Goal: Find specific page/section: Find specific page/section

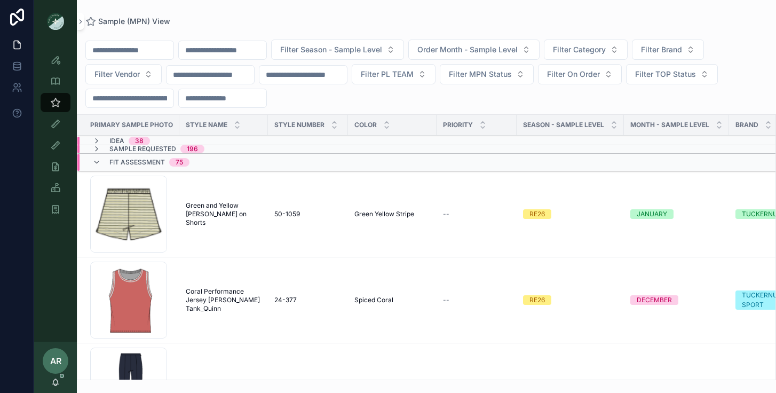
scroll to position [615, 0]
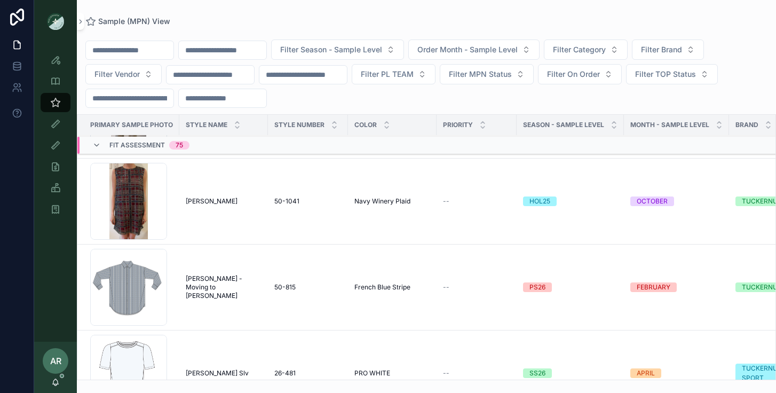
click at [51, 295] on div "Style View Style View - Vendor Specific Sample (MPN) View Fit View Sample Coord…" at bounding box center [55, 192] width 43 height 299
click at [100, 150] on div "Fit Assessment 75" at bounding box center [140, 145] width 97 height 17
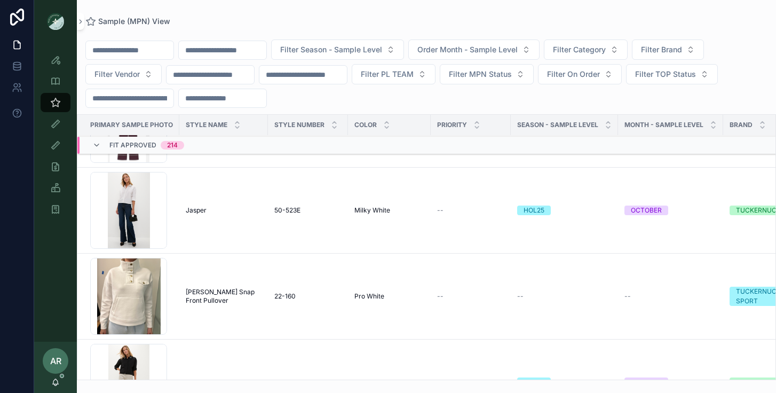
click at [100, 150] on div "Fit Approved 214" at bounding box center [138, 145] width 92 height 17
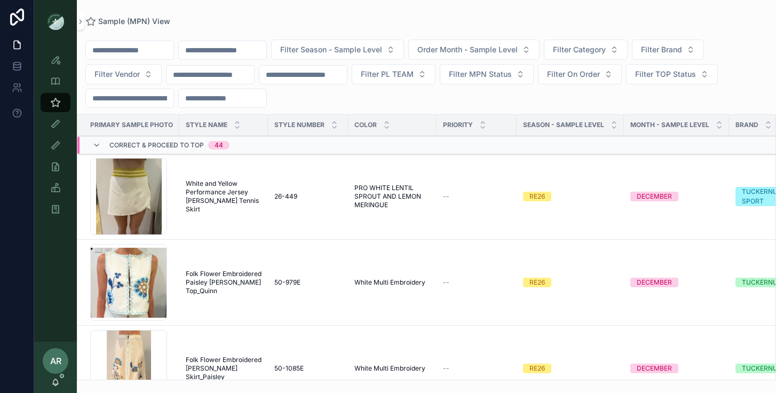
scroll to position [0, 0]
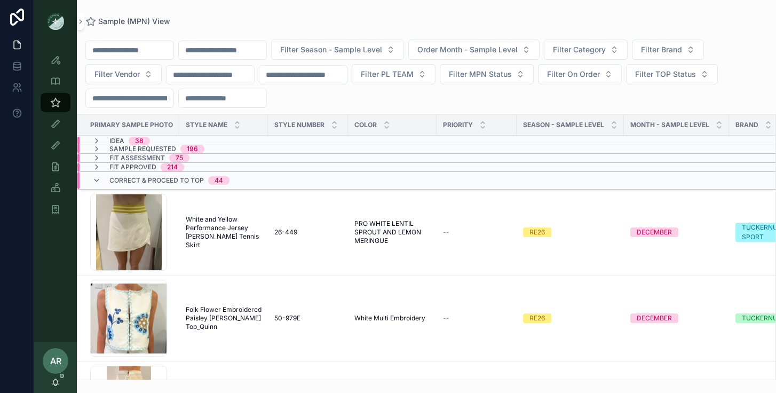
click at [98, 150] on icon "scrollable content" at bounding box center [96, 149] width 9 height 9
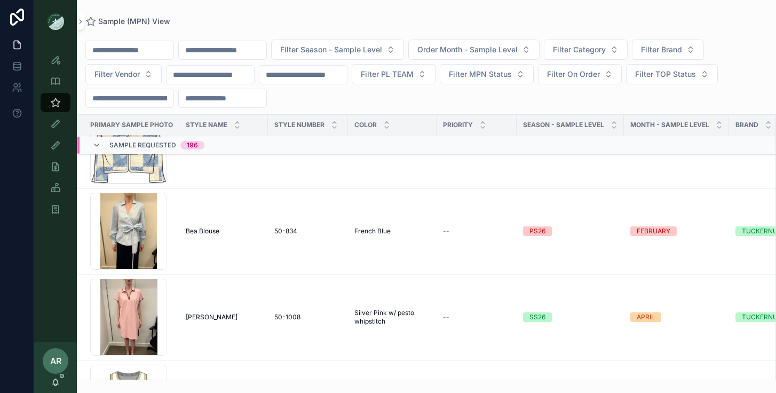
scroll to position [927, 0]
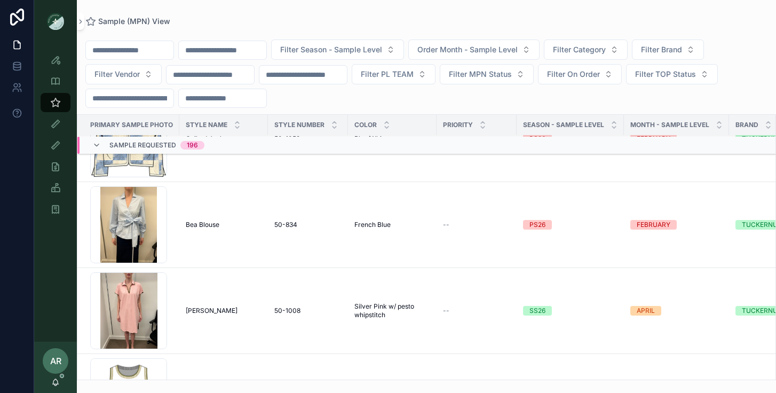
click at [240, 49] on input "scrollable content" at bounding box center [223, 50] width 88 height 15
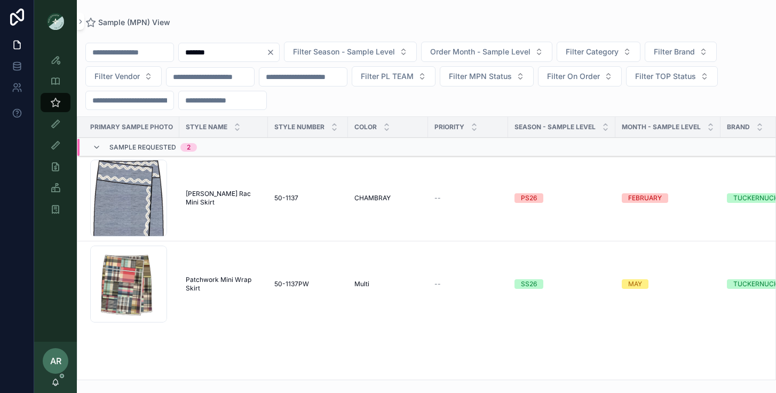
type input "*******"
click at [186, 195] on span "[PERSON_NAME] Rac Mini Skirt" at bounding box center [224, 198] width 76 height 17
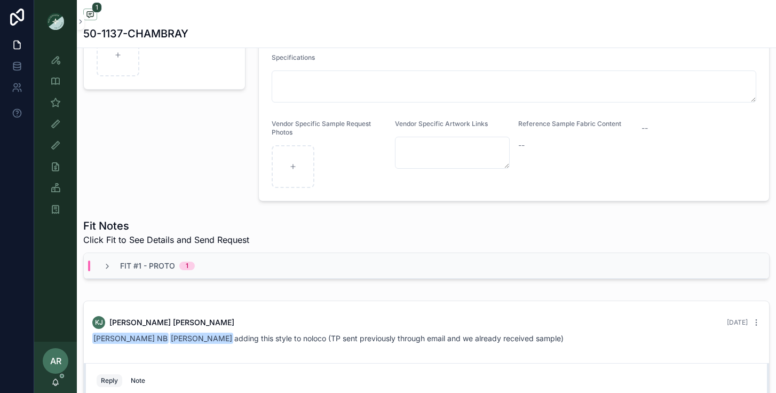
scroll to position [210, 0]
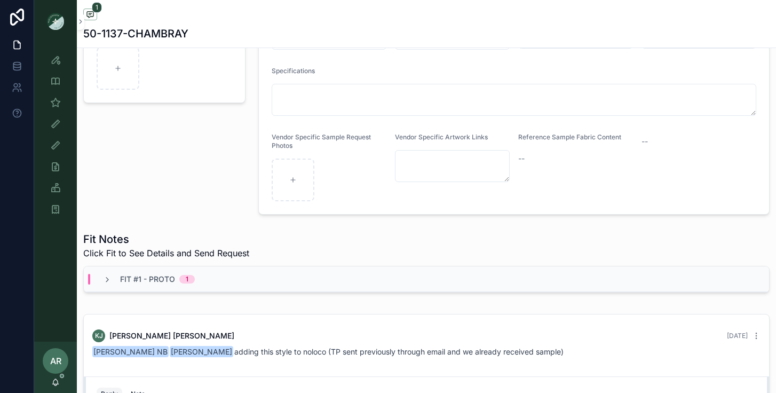
click at [246, 278] on div "Fit #1 - Proto 1" at bounding box center [427, 279] width 686 height 26
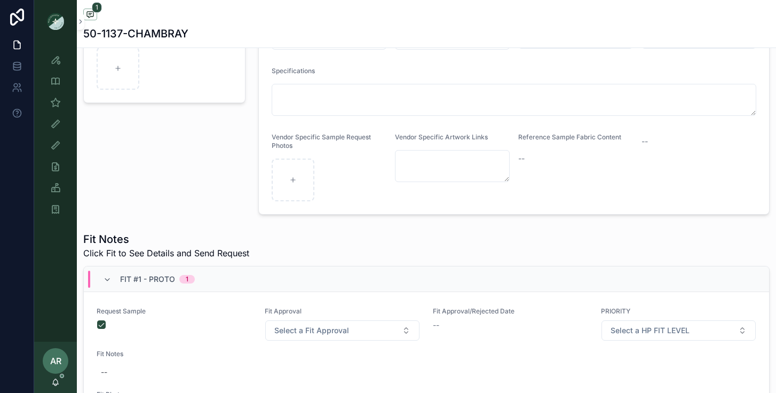
click at [246, 278] on div "Fit #1 - Proto 1" at bounding box center [427, 279] width 686 height 26
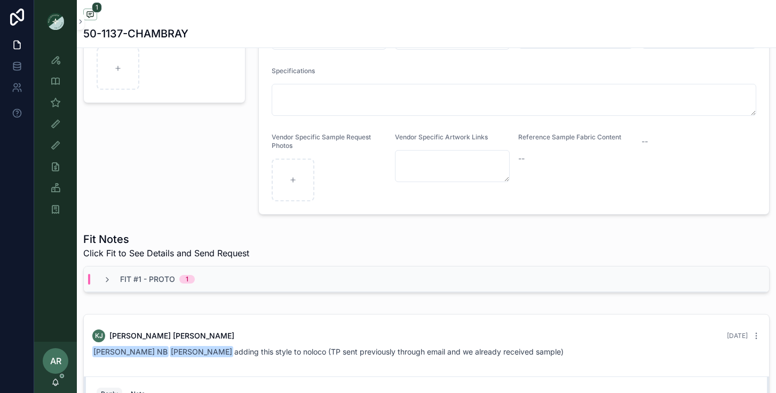
click at [246, 278] on div "Fit #1 - Proto 1" at bounding box center [427, 279] width 686 height 26
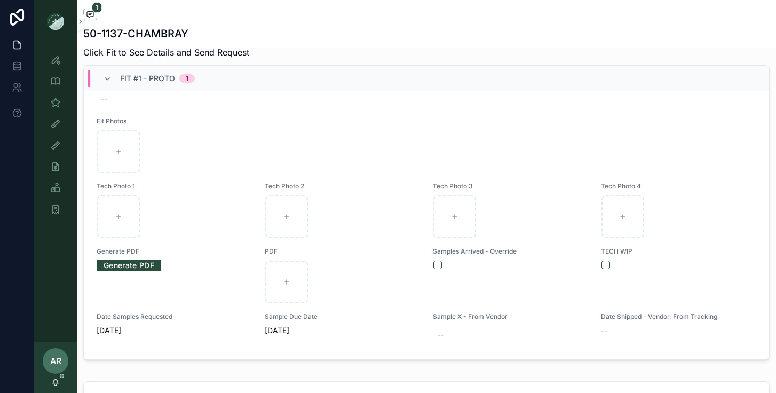
scroll to position [435, 0]
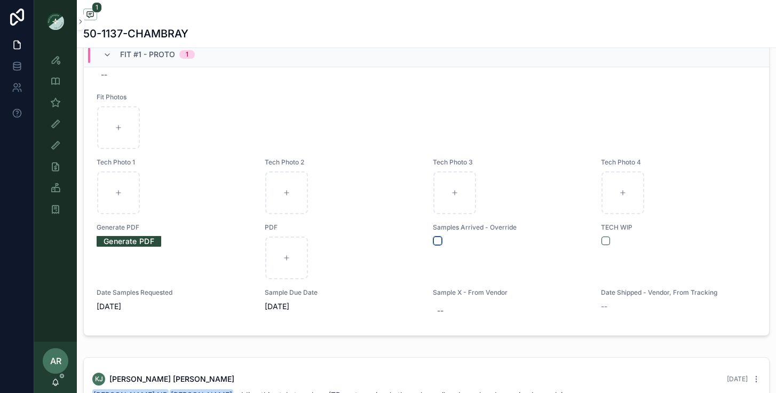
click at [435, 238] on button "scrollable content" at bounding box center [438, 241] width 9 height 9
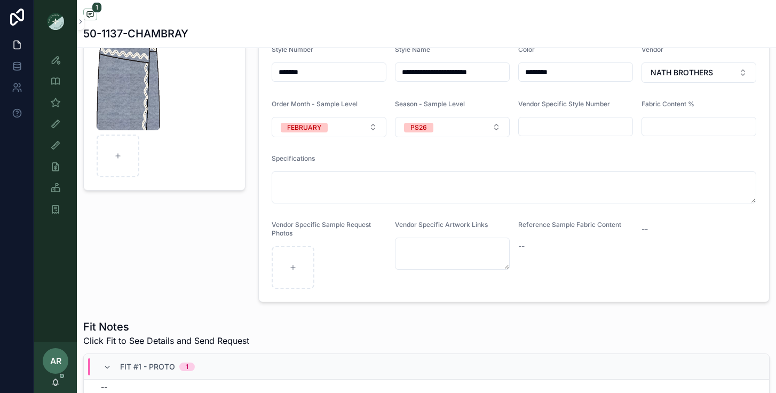
scroll to position [0, 0]
